Goal: Task Accomplishment & Management: Use online tool/utility

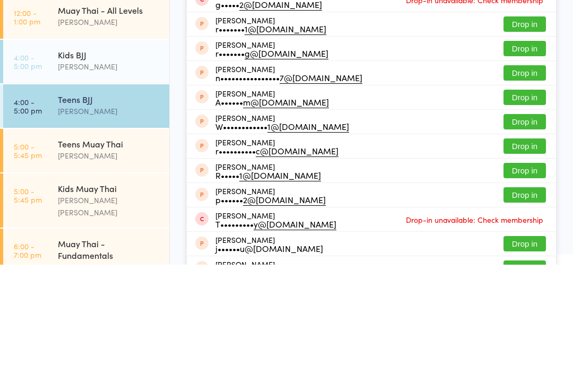
type input "[GEOGRAPHIC_DATA]"
click at [527, 45] on button "Drop in" at bounding box center [524, 52] width 42 height 15
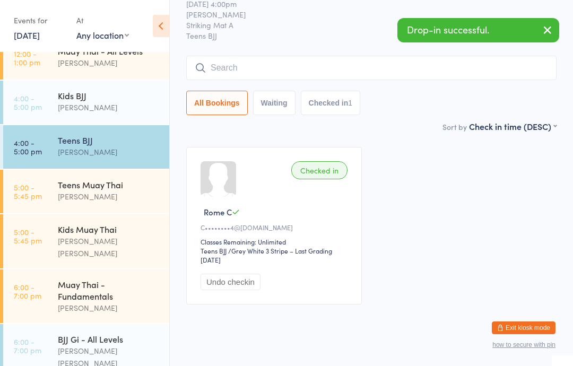
scroll to position [39, 0]
click at [133, 197] on div "[PERSON_NAME]" at bounding box center [109, 196] width 102 height 12
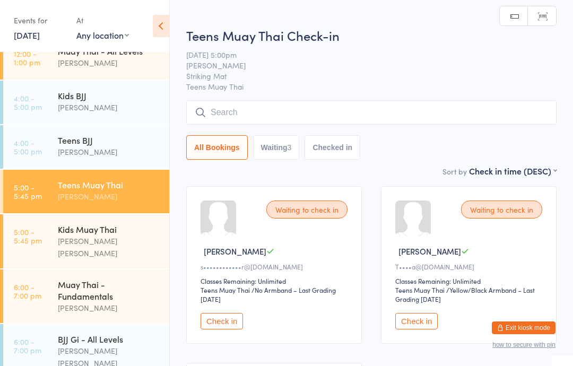
click at [377, 125] on input "search" at bounding box center [371, 112] width 370 height 24
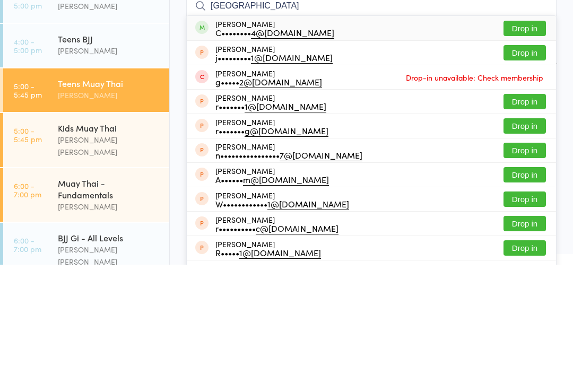
type input "[GEOGRAPHIC_DATA]"
click at [533, 122] on button "Drop in" at bounding box center [524, 129] width 42 height 15
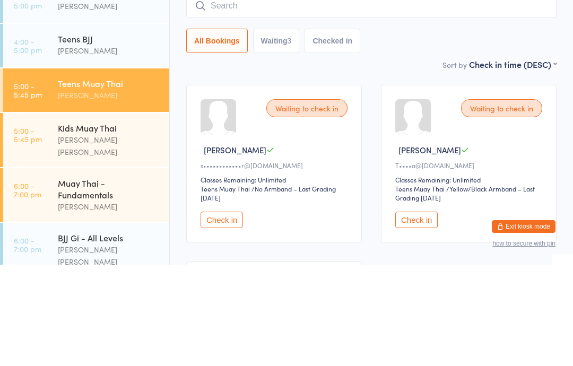
scroll to position [101, 0]
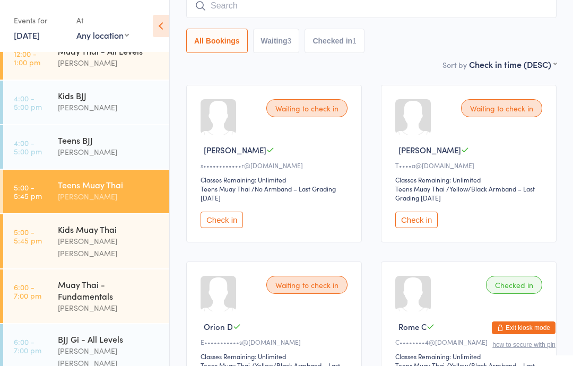
click at [102, 101] on div "Kids BJJ" at bounding box center [109, 96] width 102 height 12
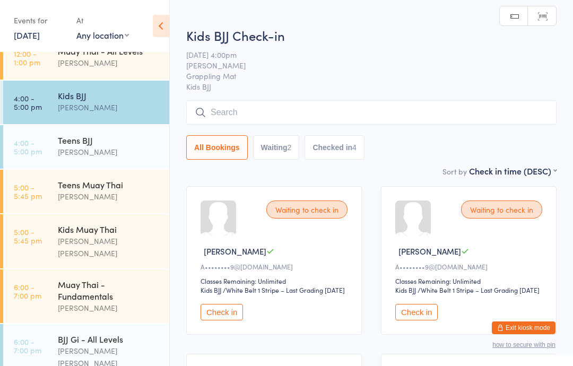
click at [274, 109] on input "search" at bounding box center [371, 112] width 370 height 24
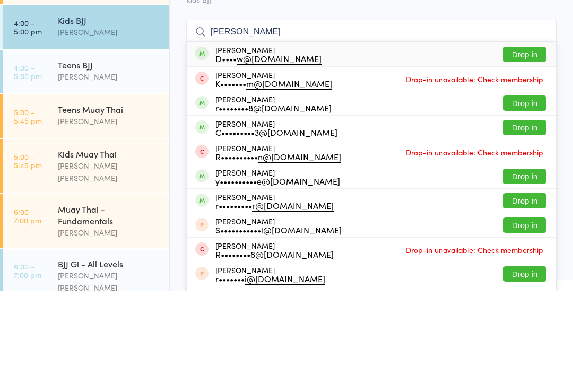
type input "[PERSON_NAME]"
click at [523, 122] on button "Drop in" at bounding box center [524, 129] width 42 height 15
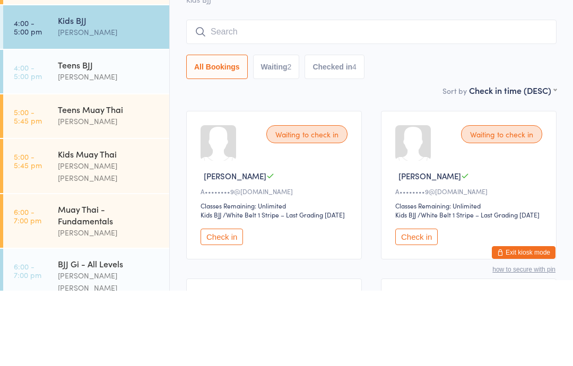
scroll to position [75, 0]
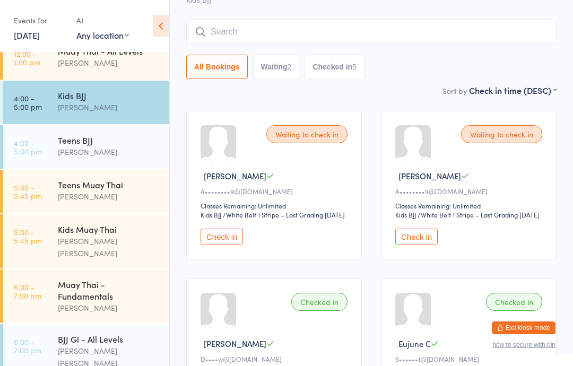
click at [218, 40] on input "search" at bounding box center [371, 32] width 370 height 24
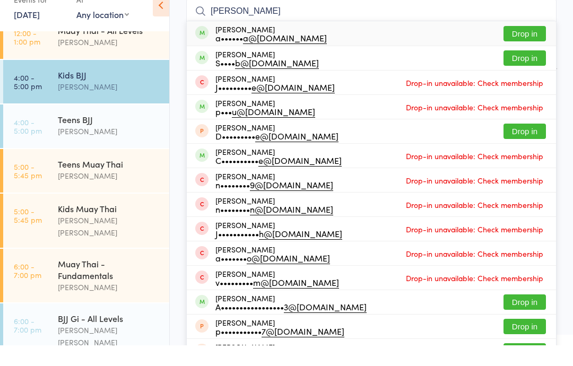
type input "[PERSON_NAME]"
click at [237, 54] on div "a•••••• a@[DOMAIN_NAME]" at bounding box center [270, 58] width 111 height 8
